Goal: Task Accomplishment & Management: Use online tool/utility

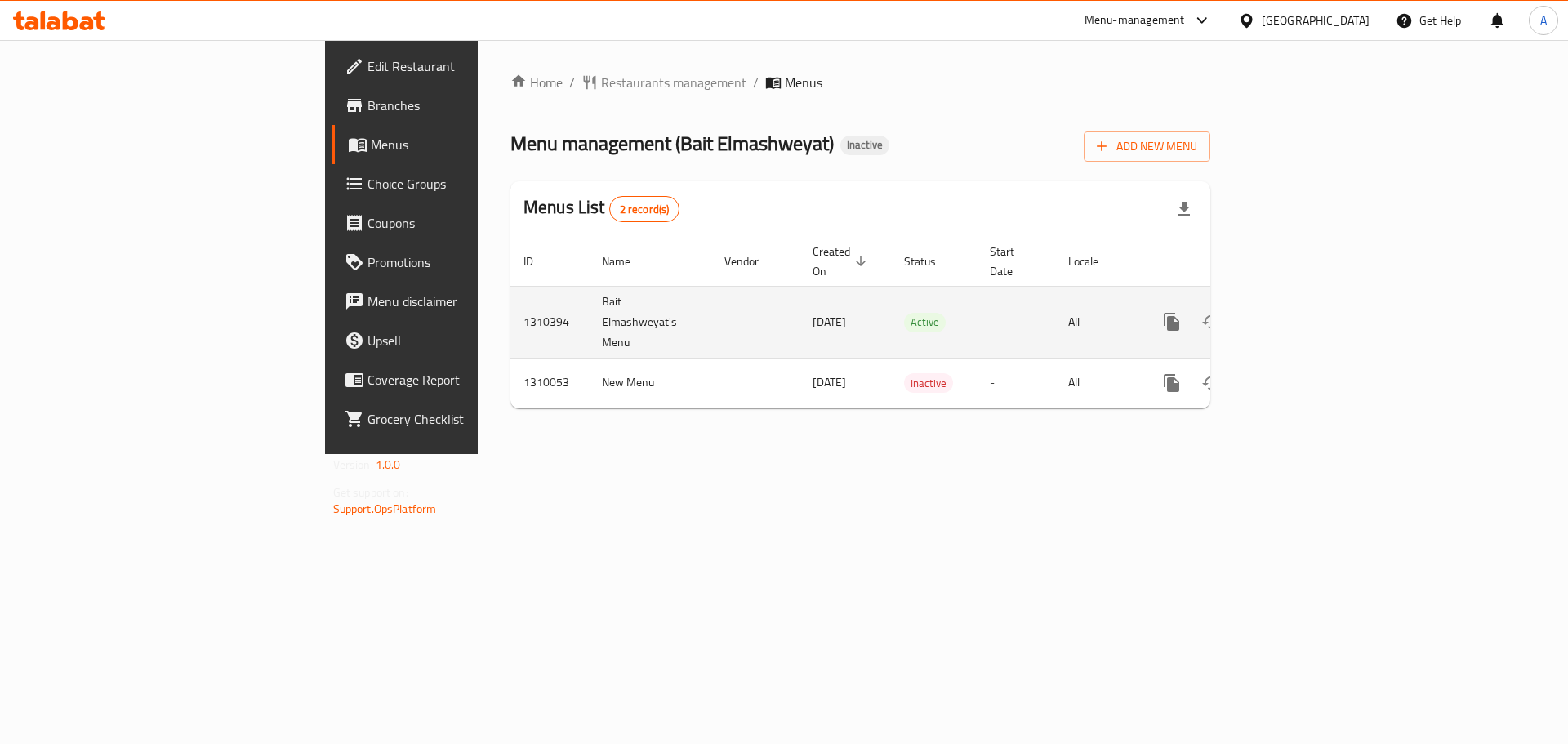
click at [1299, 312] on icon "enhanced table" at bounding box center [1289, 321] width 19 height 19
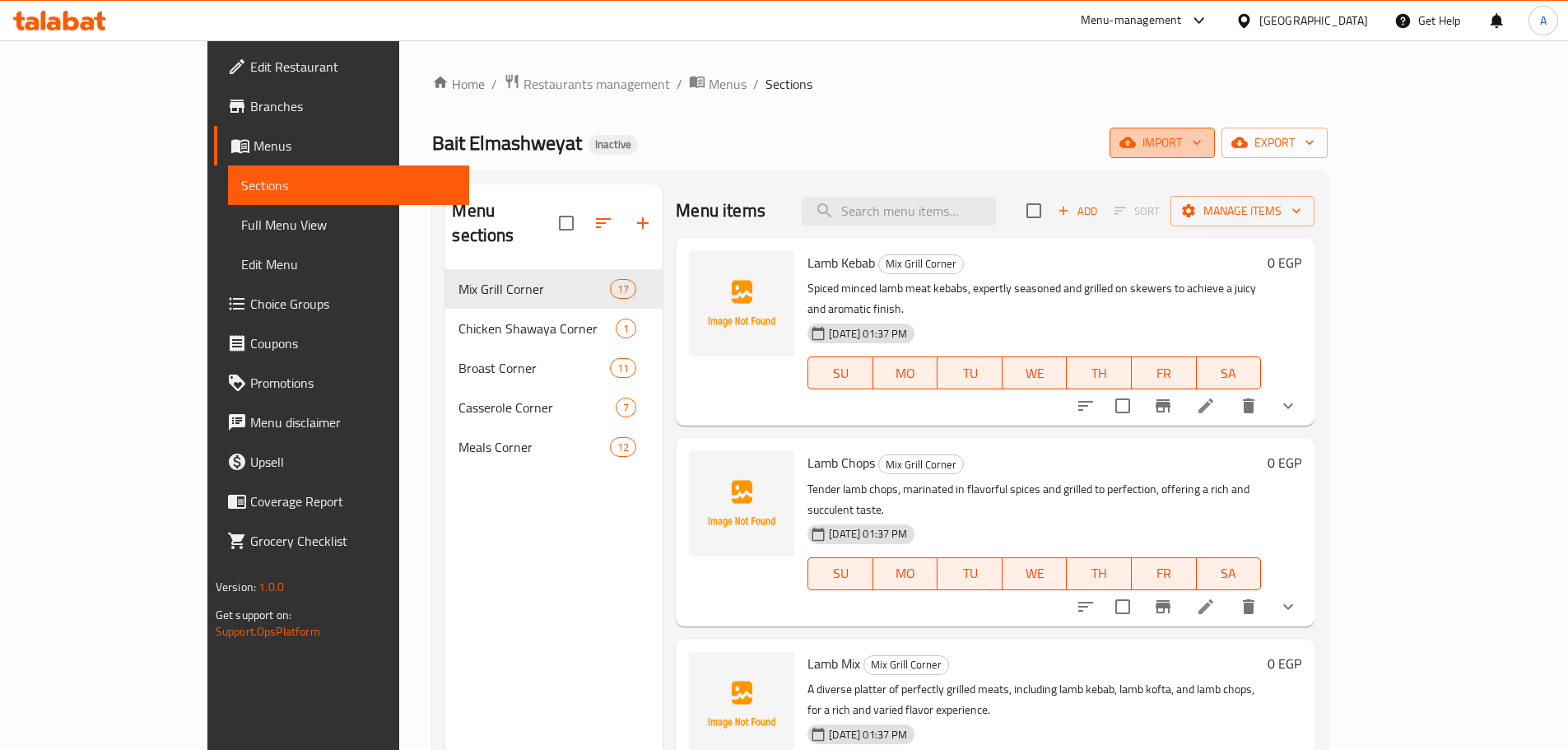
click at [1201, 140] on span "import" at bounding box center [1161, 143] width 79 height 20
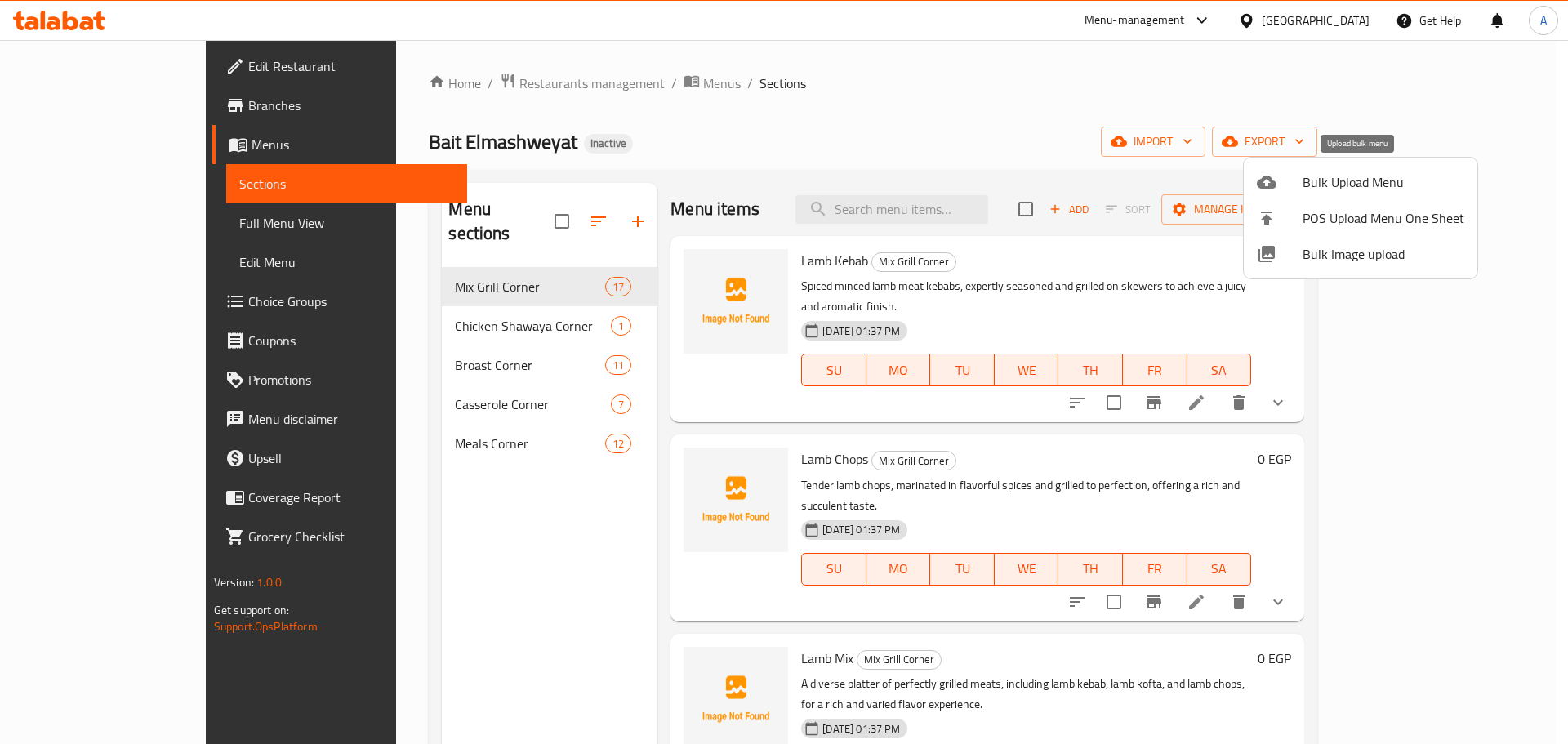
click at [1328, 176] on span "Bulk Upload Menu" at bounding box center [1384, 182] width 162 height 19
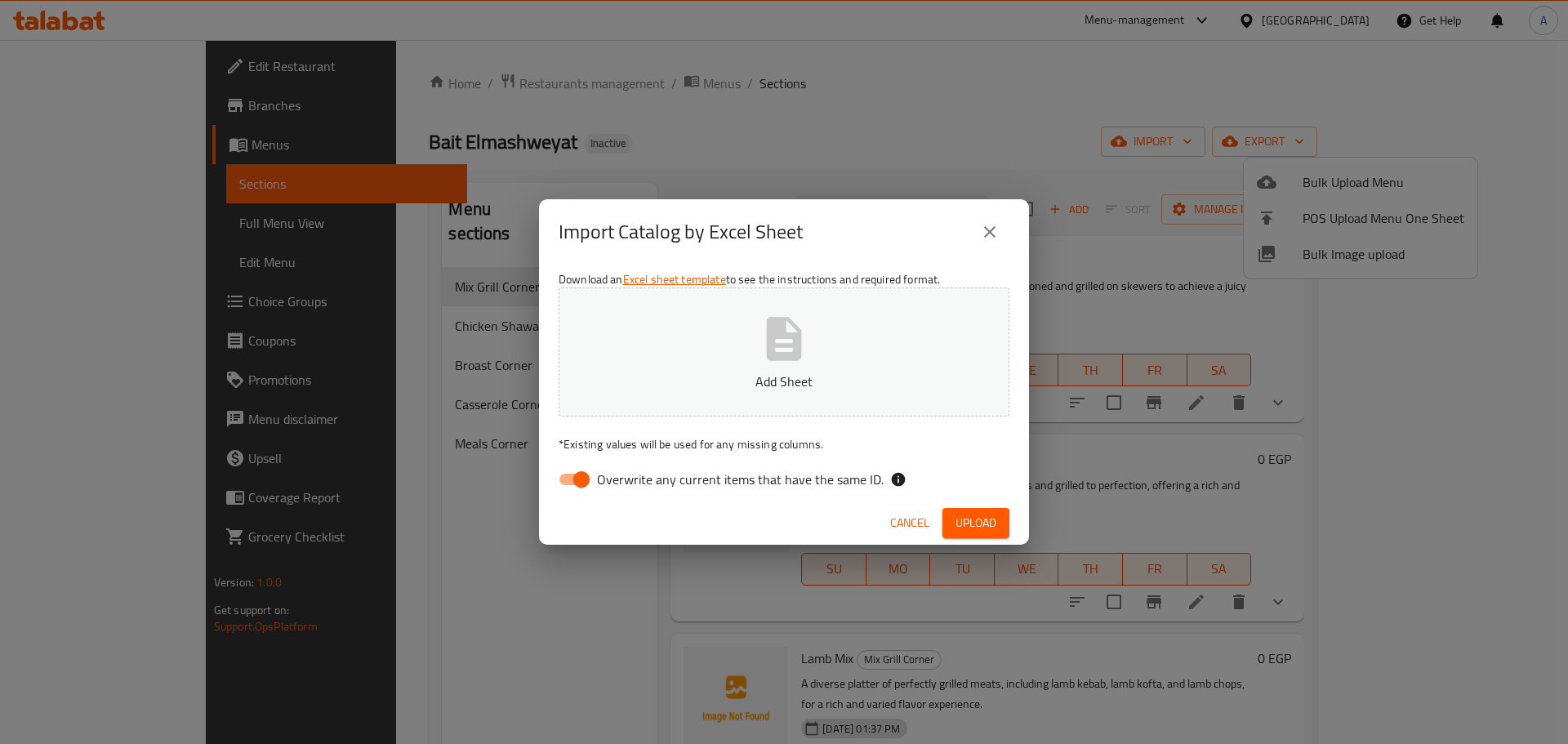
click at [596, 474] on input "Overwrite any current items that have the same ID." at bounding box center [582, 479] width 93 height 31
checkbox input "false"
click at [984, 225] on icon "close" at bounding box center [990, 231] width 19 height 19
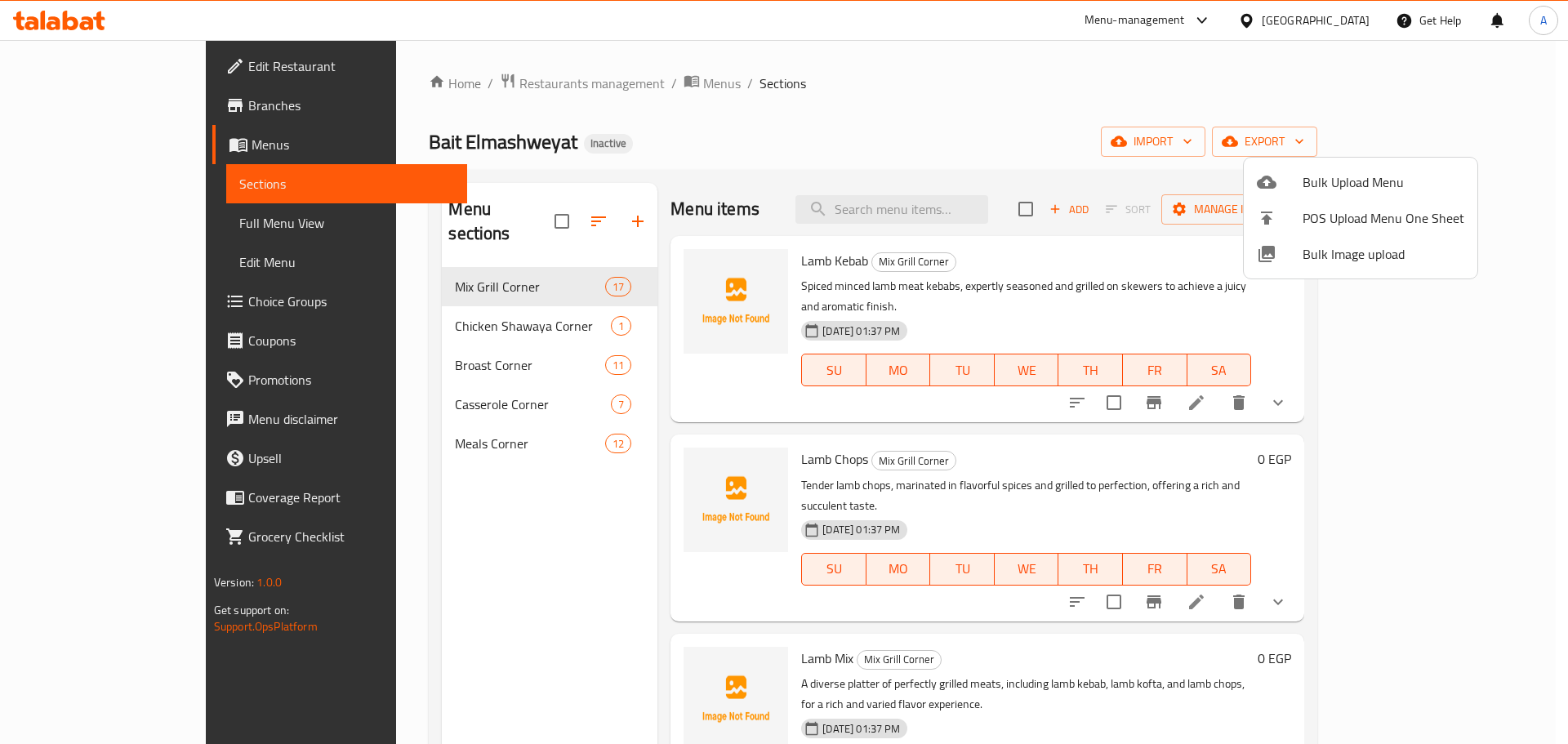
click at [507, 215] on div at bounding box center [784, 372] width 1568 height 744
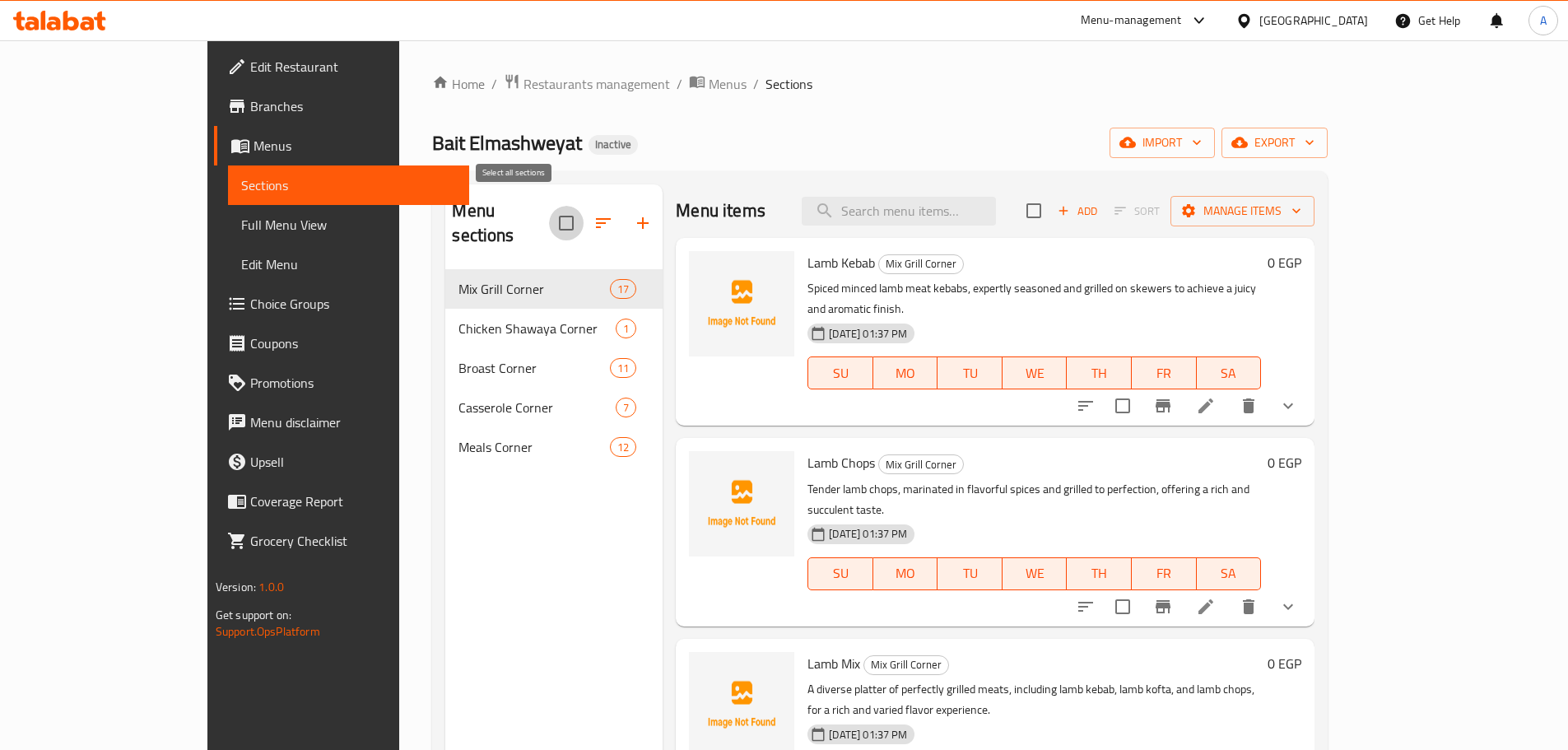
click at [549, 215] on input "checkbox" at bounding box center [566, 223] width 35 height 35
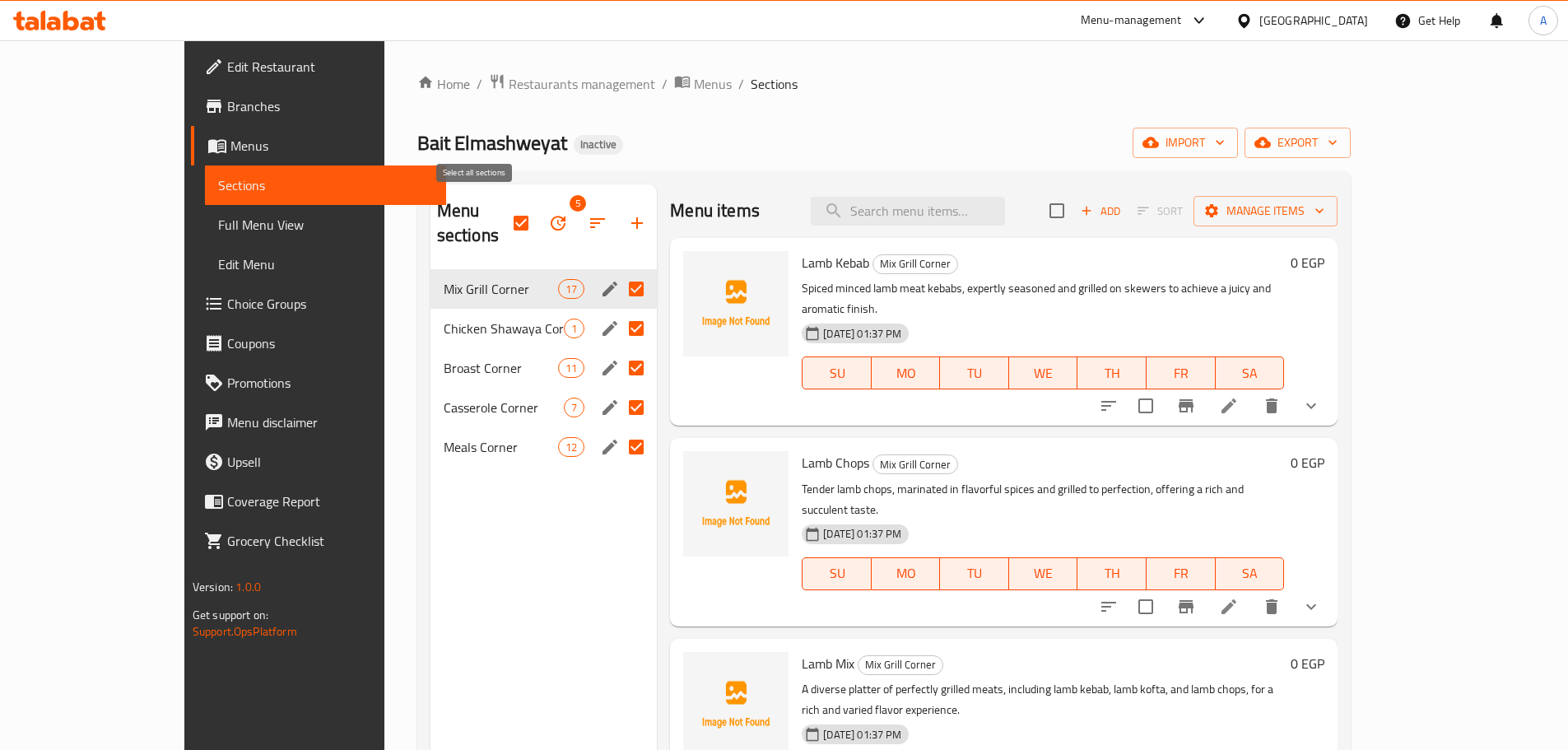
drag, startPoint x: 510, startPoint y: 215, endPoint x: 474, endPoint y: 218, distance: 36.1
click at [514, 218] on div "5" at bounding box center [585, 223] width 143 height 39
click at [504, 218] on input "checkbox" at bounding box center [521, 223] width 35 height 35
checkbox input "false"
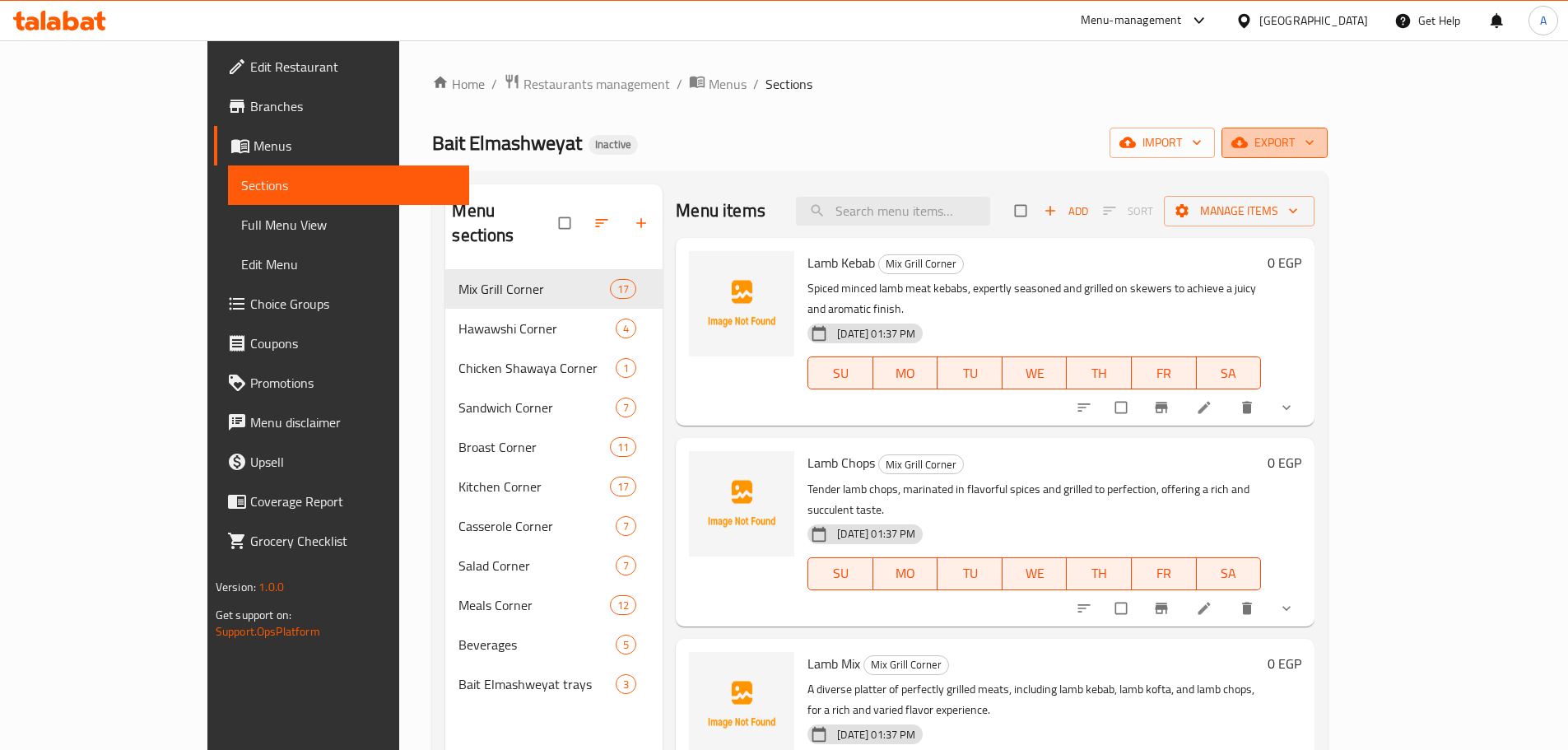
click at [1327, 153] on button "export" at bounding box center [1274, 143] width 106 height 31
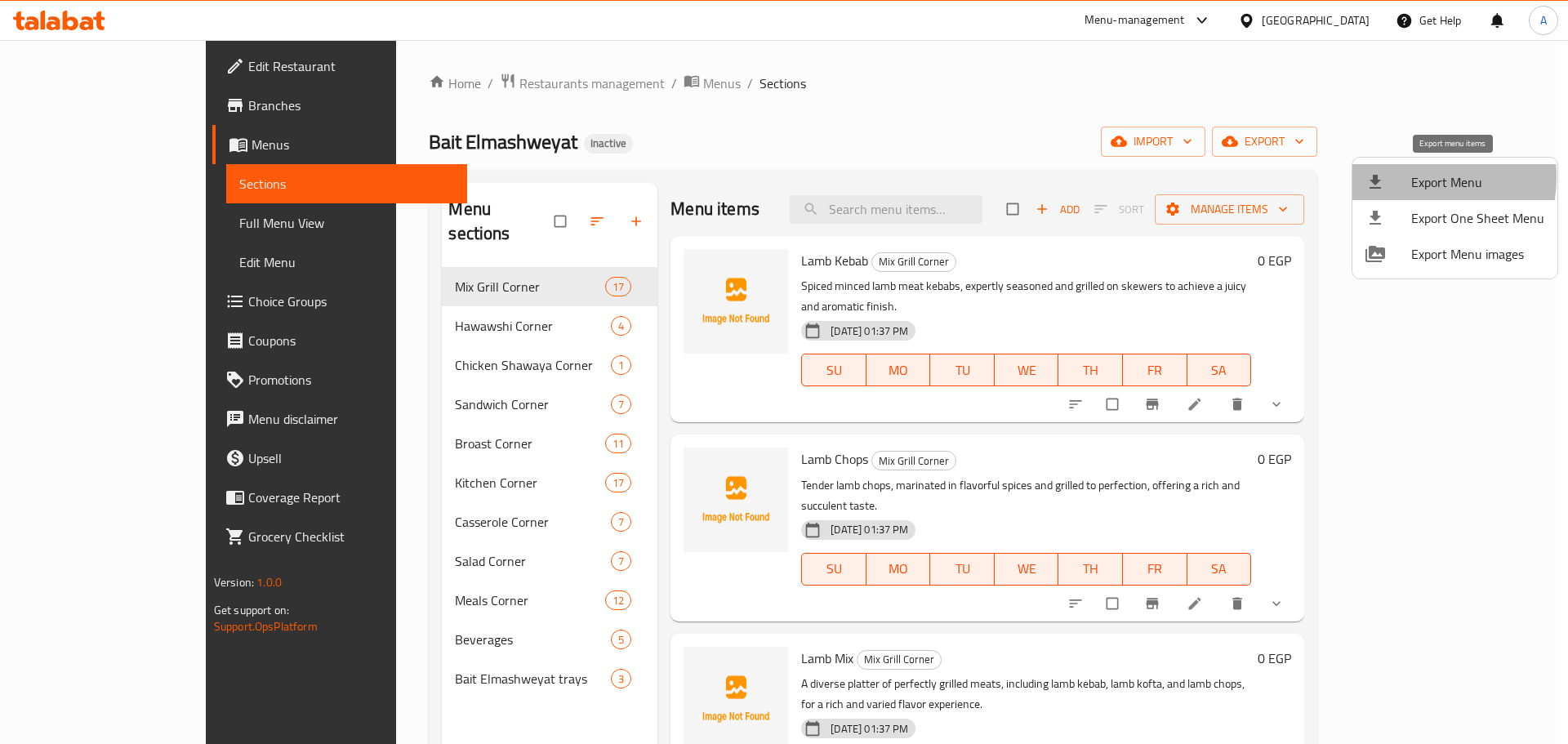
click at [1407, 177] on div at bounding box center [1388, 182] width 46 height 19
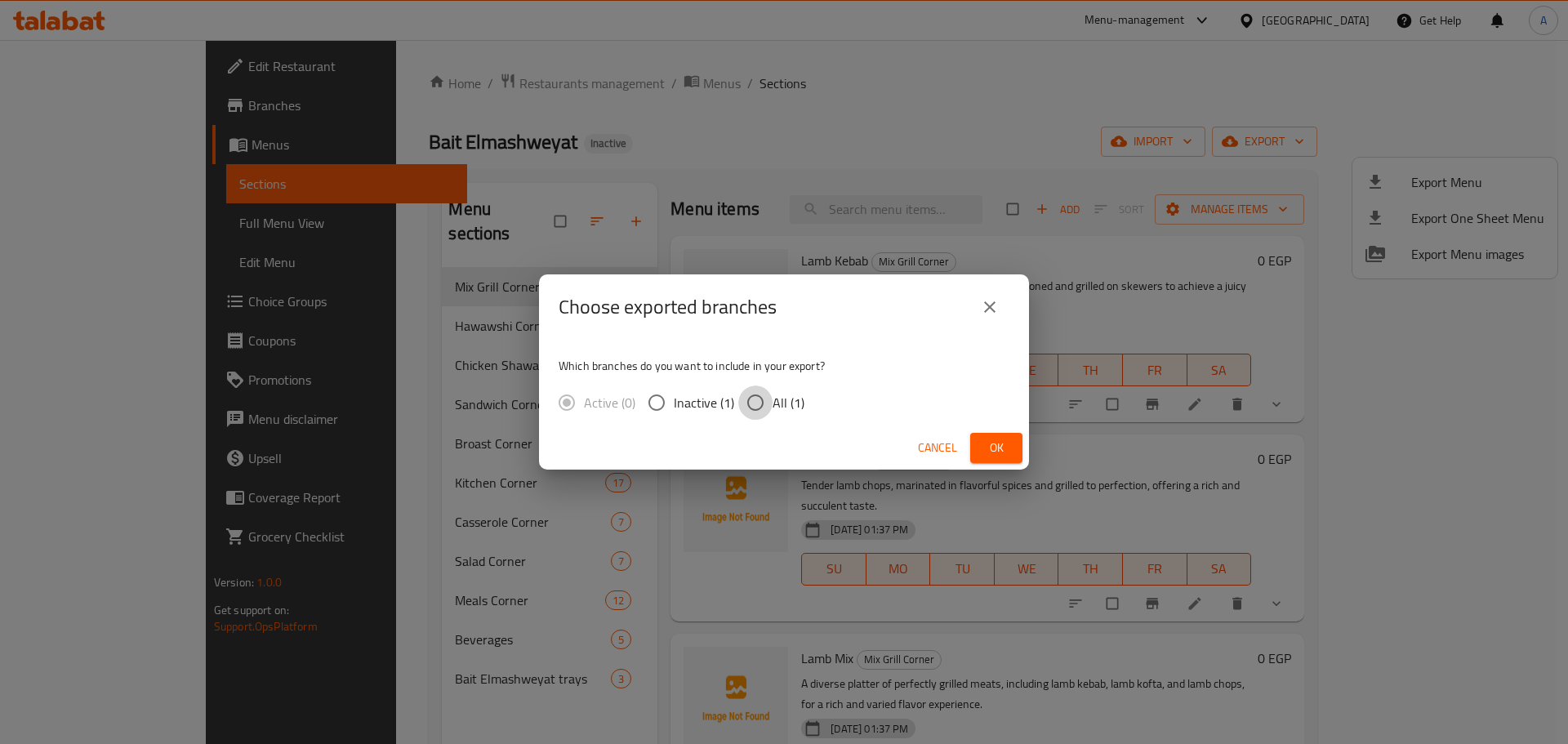
click at [771, 414] on input "All (1)" at bounding box center [755, 403] width 35 height 35
radio input "true"
click at [999, 452] on span "Ok" at bounding box center [996, 448] width 26 height 20
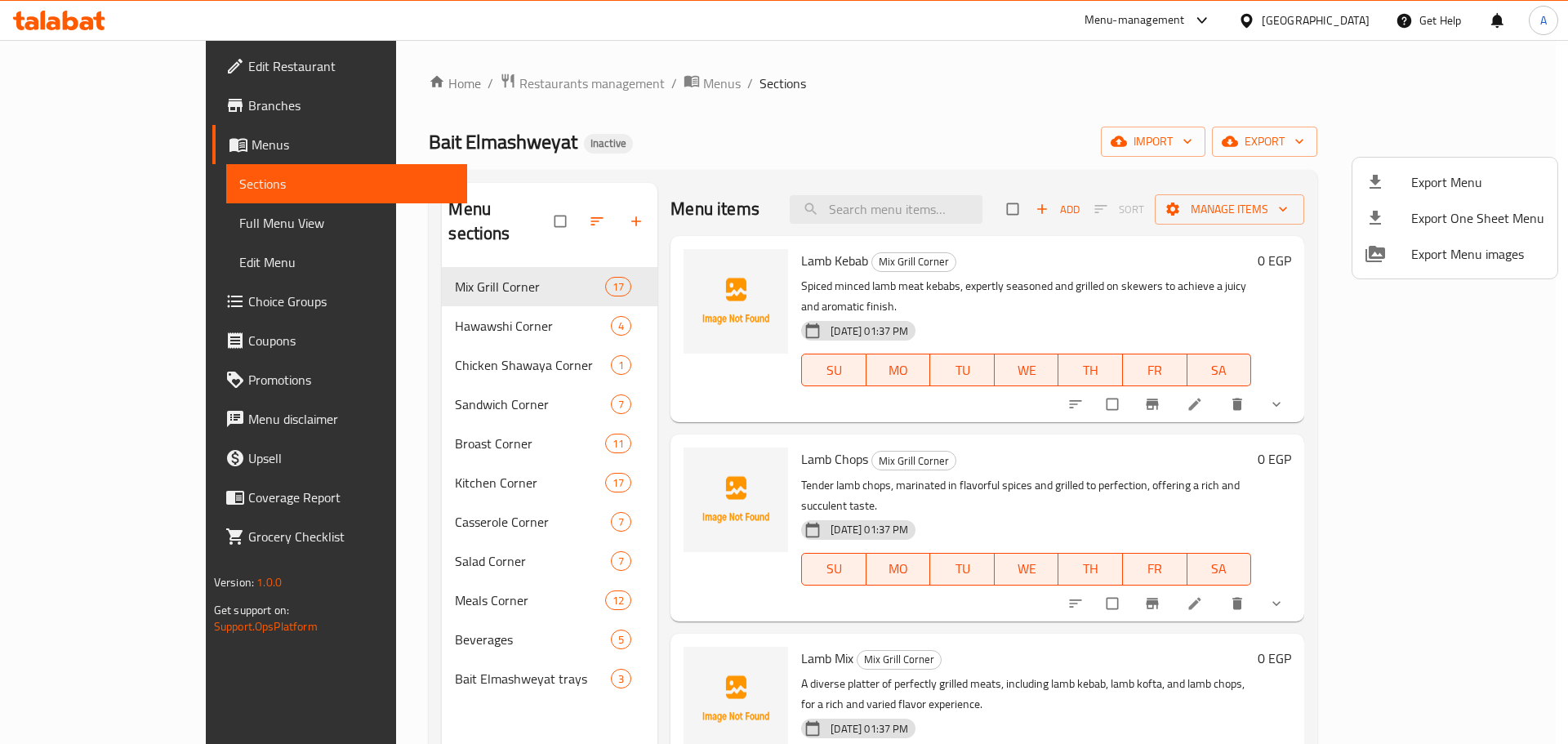
click at [1058, 112] on div at bounding box center [784, 372] width 1568 height 744
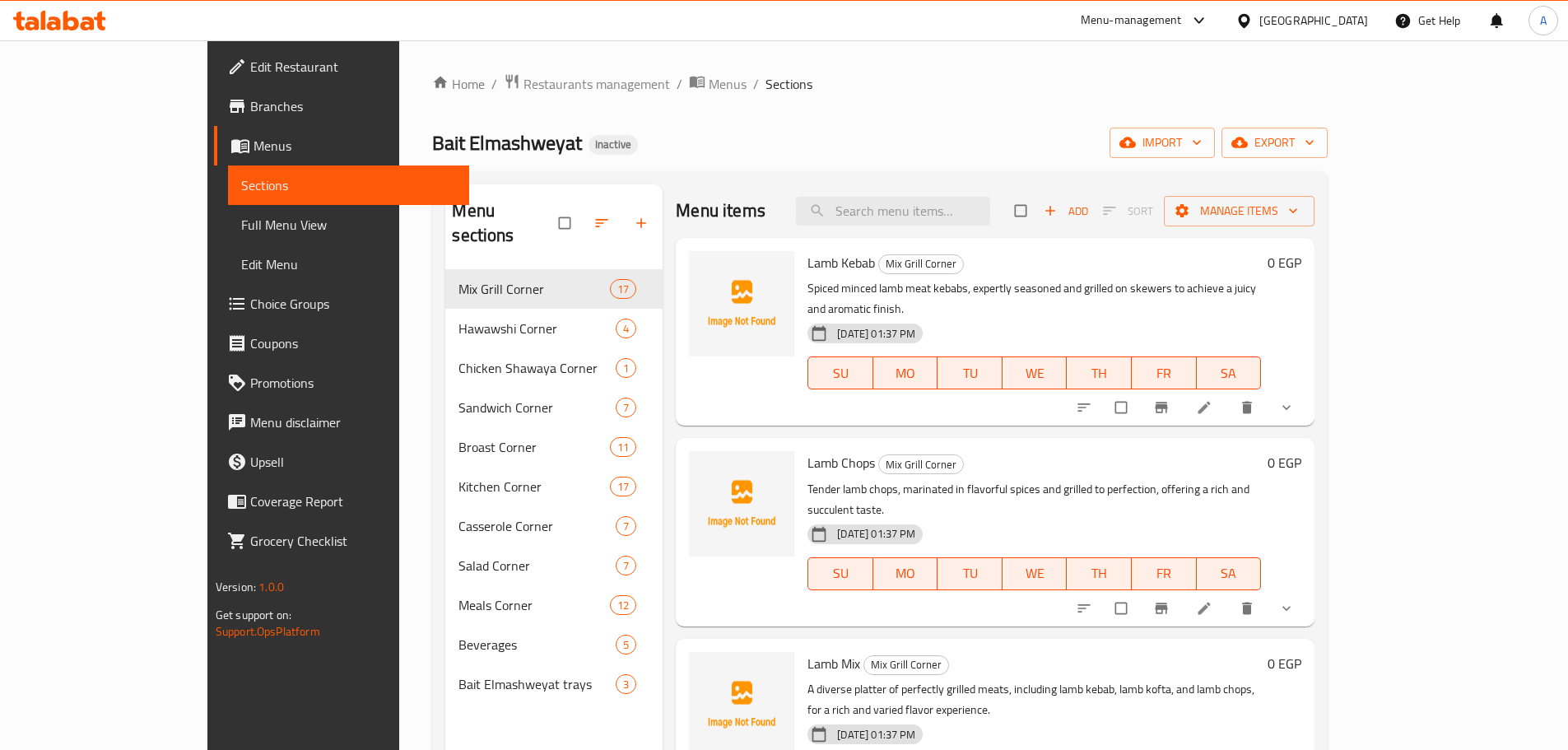
click at [1043, 53] on div "Home / Restaurants management / Menus / Sections Bait Elmashweyat Inactive impo…" at bounding box center [880, 510] width 961 height 941
